Goal: Information Seeking & Learning: Learn about a topic

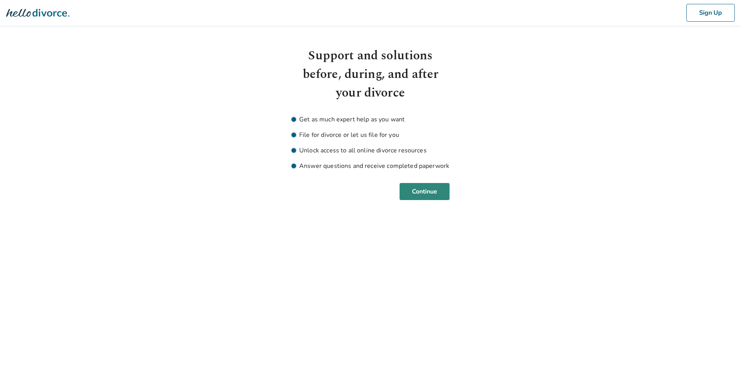
click at [412, 192] on button "Continue" at bounding box center [424, 191] width 50 height 17
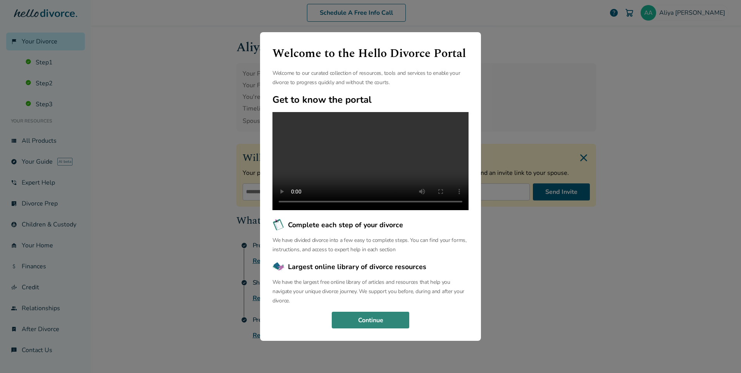
click at [379, 323] on button "Continue" at bounding box center [370, 319] width 77 height 17
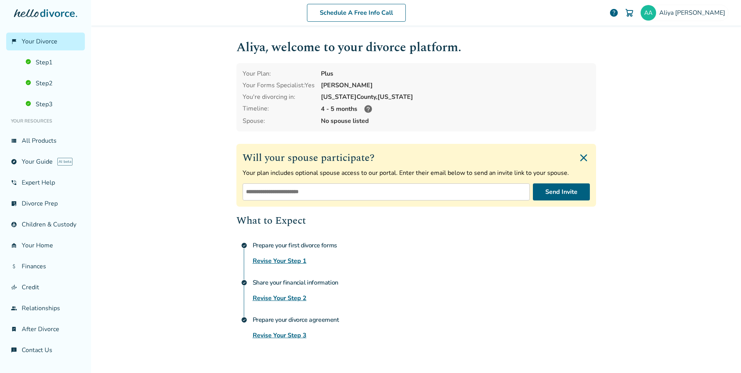
click at [589, 156] on div "Will your spouse participate? Your plan includes optional spouse access to our …" at bounding box center [415, 175] width 359 height 63
click at [582, 159] on img "Close invite form" at bounding box center [583, 157] width 12 height 12
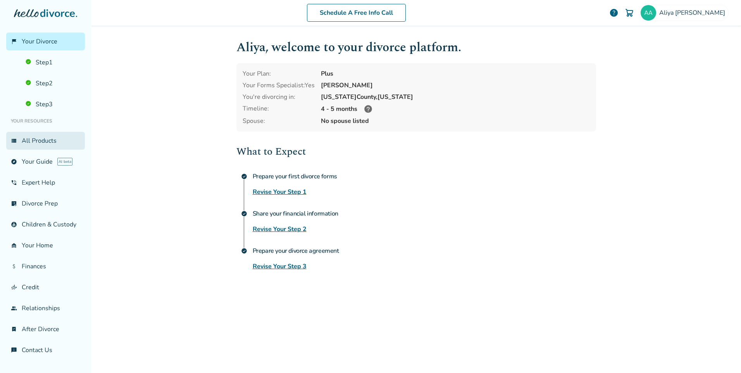
click at [44, 139] on link "view_list All Products" at bounding box center [45, 141] width 79 height 18
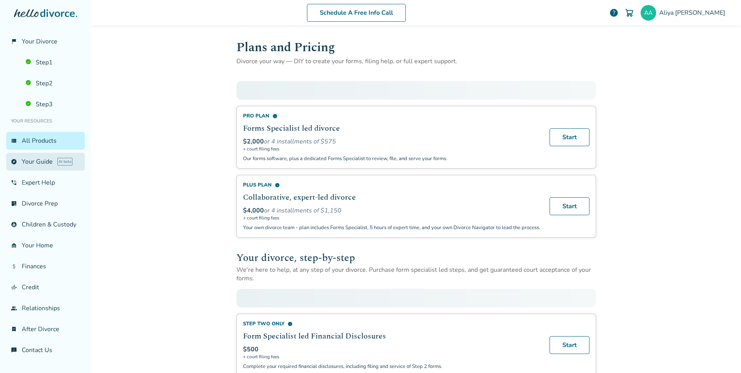
click at [38, 160] on link "explore Your Guide AI beta" at bounding box center [45, 162] width 79 height 18
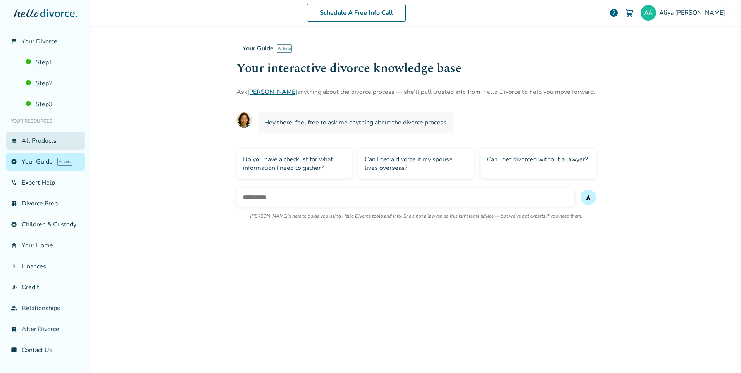
click at [38, 144] on link "view_list All Products" at bounding box center [45, 141] width 79 height 18
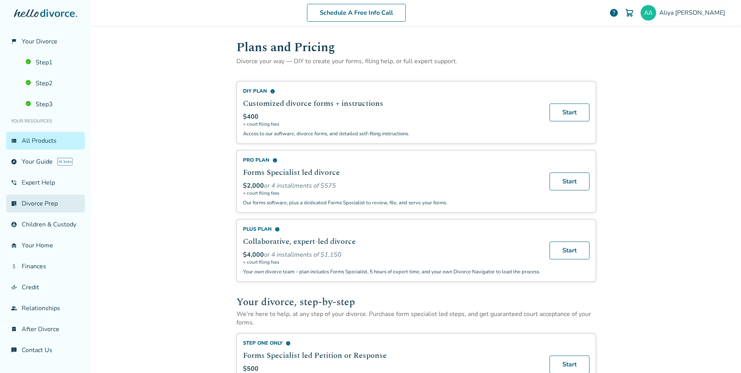
click at [54, 208] on link "list_alt_check Divorce Prep" at bounding box center [45, 203] width 79 height 18
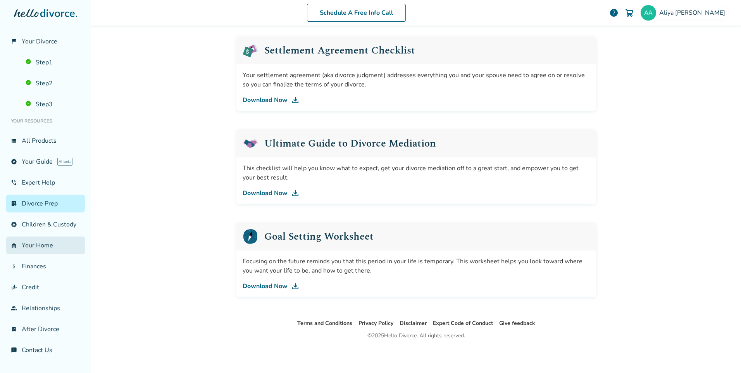
scroll to position [4, 0]
click at [48, 251] on link "garage_home Your Home" at bounding box center [45, 245] width 79 height 18
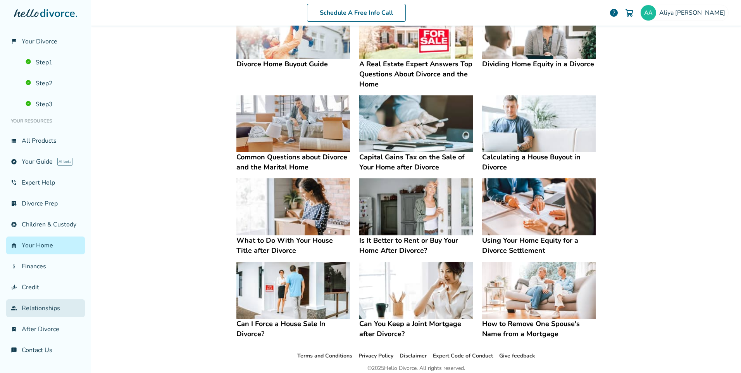
click at [50, 315] on link "group Relationships" at bounding box center [45, 308] width 79 height 18
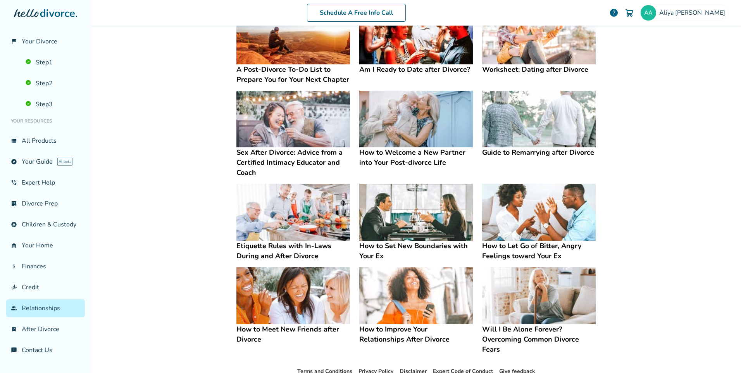
scroll to position [127, 0]
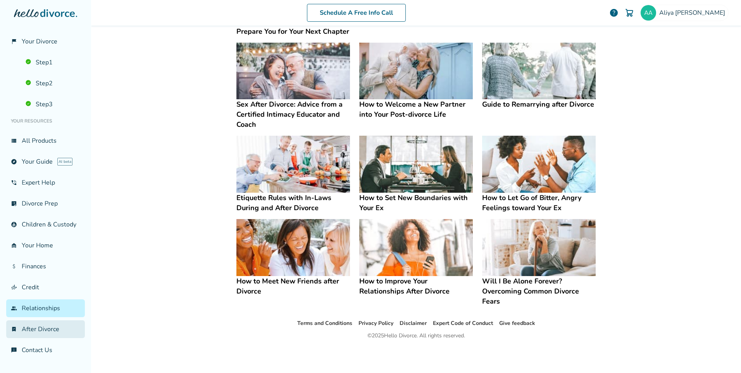
click at [50, 334] on link "bookmark_check After Divorce" at bounding box center [45, 329] width 79 height 18
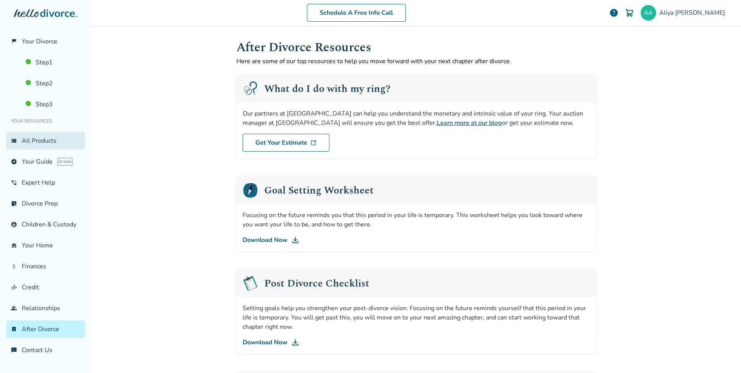
click at [40, 134] on link "view_list All Products" at bounding box center [45, 141] width 79 height 18
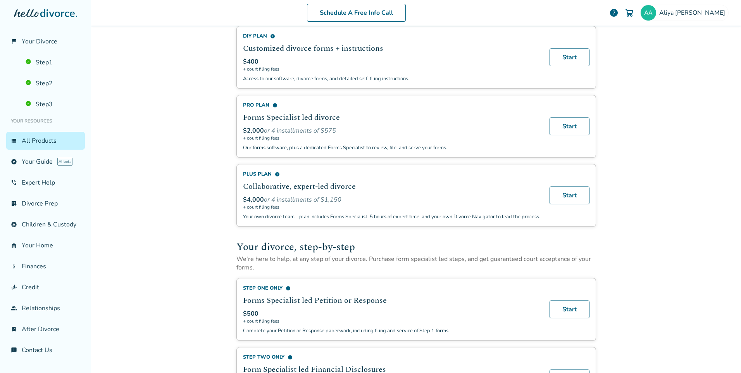
scroll to position [155, 0]
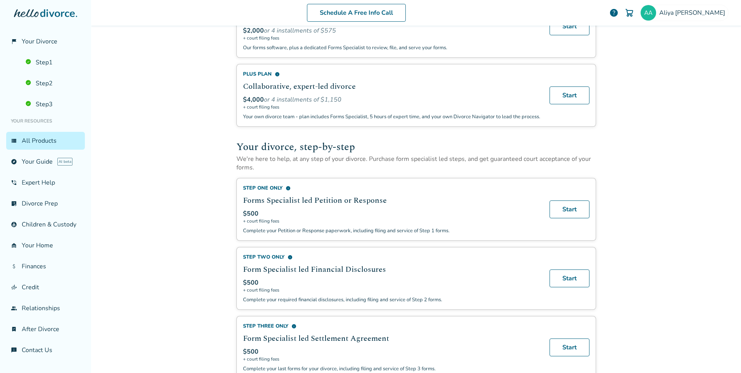
click at [243, 224] on span "+ court filing fees" at bounding box center [391, 221] width 297 height 6
click at [248, 224] on span "+ court filing fees" at bounding box center [391, 221] width 297 height 6
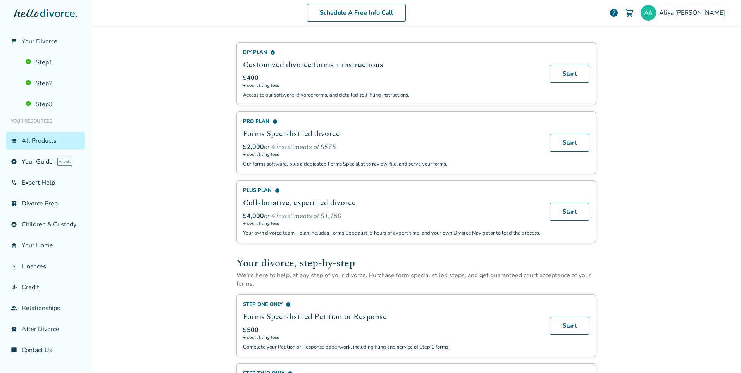
scroll to position [0, 0]
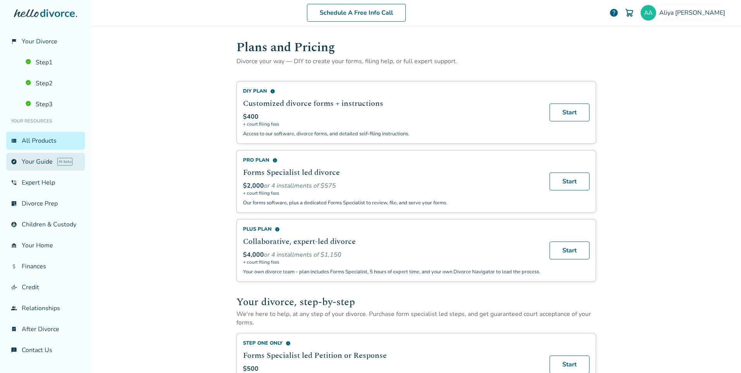
click at [55, 159] on link "explore Your Guide AI beta" at bounding box center [45, 162] width 79 height 18
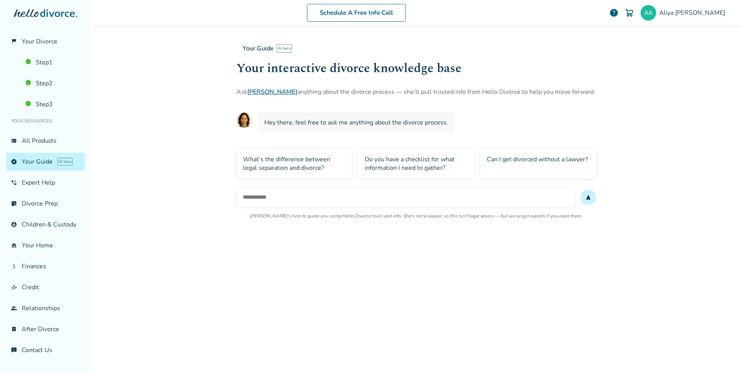
click at [555, 164] on div "Can I get divorced without a lawyer?" at bounding box center [538, 163] width 116 height 30
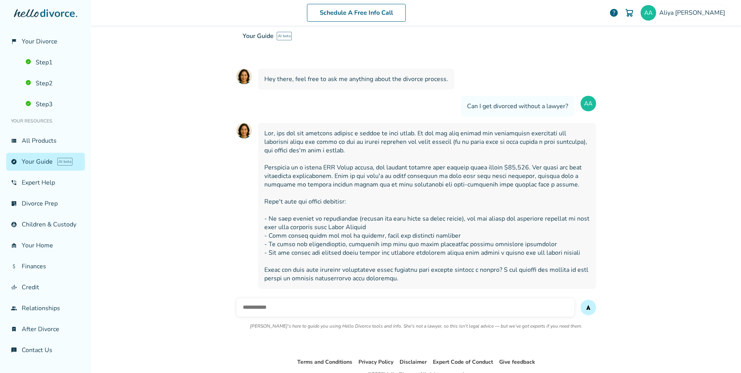
scroll to position [82, 0]
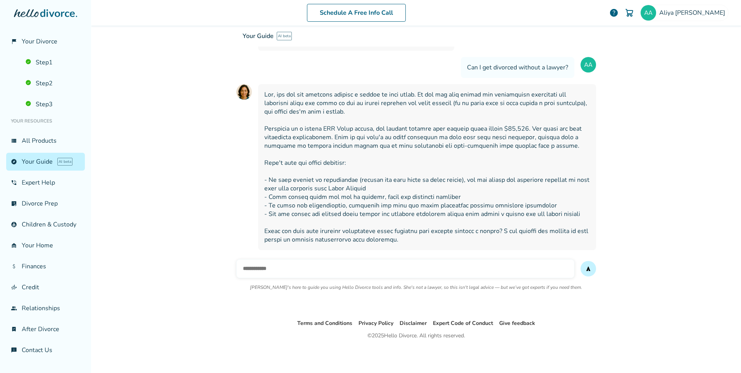
click at [476, 263] on input "text" at bounding box center [405, 268] width 338 height 19
type input "***"
click at [580, 261] on button "send" at bounding box center [587, 268] width 15 height 15
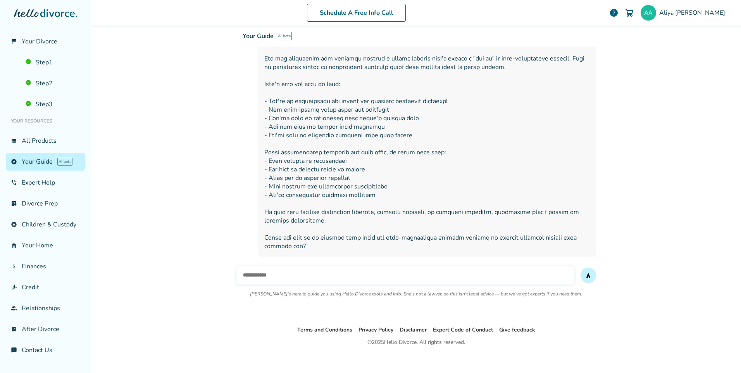
scroll to position [341, 0]
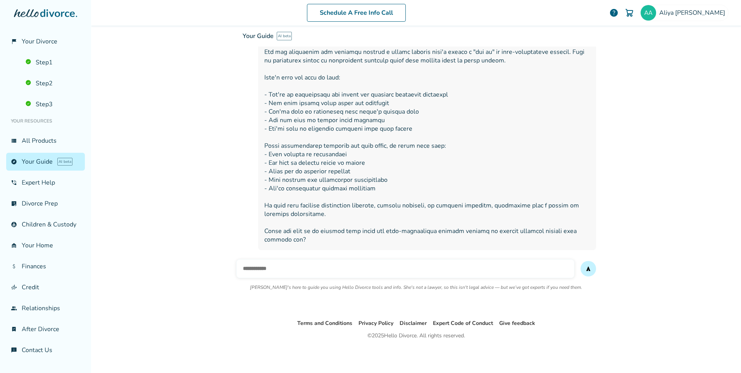
click at [477, 271] on input "text" at bounding box center [405, 268] width 338 height 19
click at [239, 270] on input "**********" at bounding box center [405, 268] width 338 height 19
click at [281, 270] on input "**********" at bounding box center [405, 268] width 338 height 19
click at [283, 269] on input "**********" at bounding box center [405, 268] width 338 height 19
type input "**********"
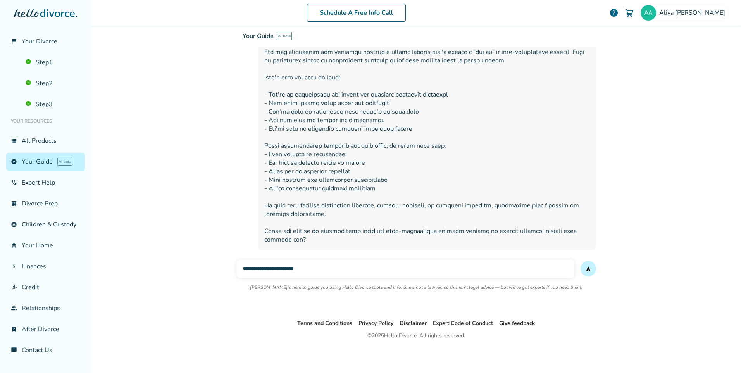
click at [580, 261] on button "send" at bounding box center [587, 268] width 15 height 15
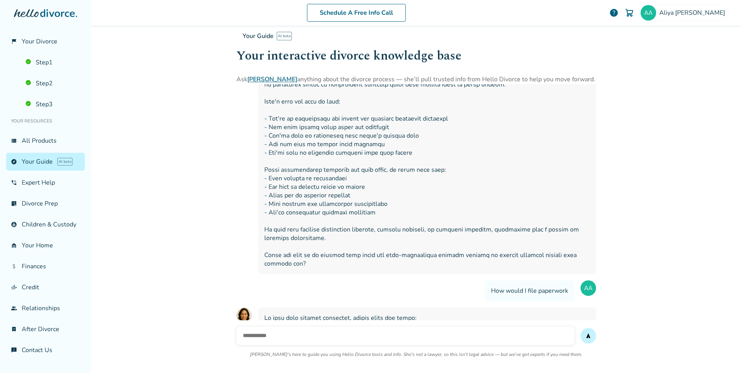
scroll to position [300, 0]
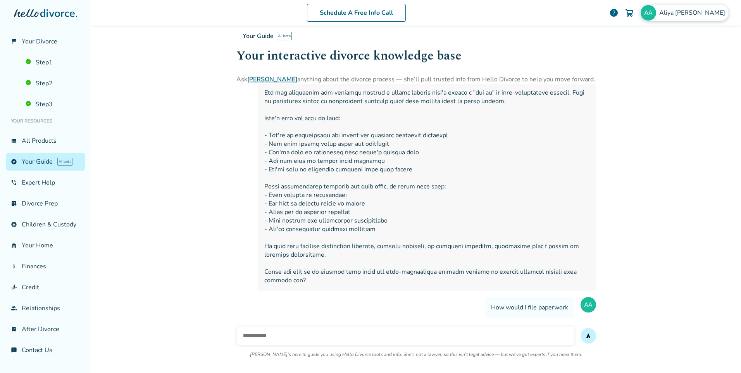
click at [656, 17] on img at bounding box center [647, 12] width 15 height 15
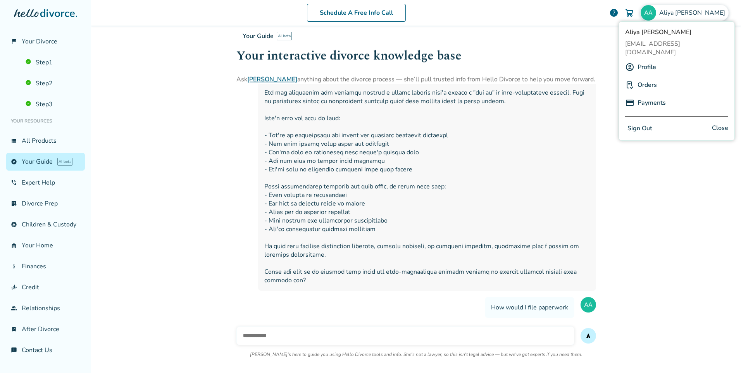
click at [643, 126] on div "[PERSON_NAME] [EMAIL_ADDRESS][DOMAIN_NAME] Profile Orders Payments Sign Out Clo…" at bounding box center [676, 80] width 116 height 119
click at [640, 123] on button "Sign Out" at bounding box center [639, 128] width 29 height 11
